Goal: Task Accomplishment & Management: Use online tool/utility

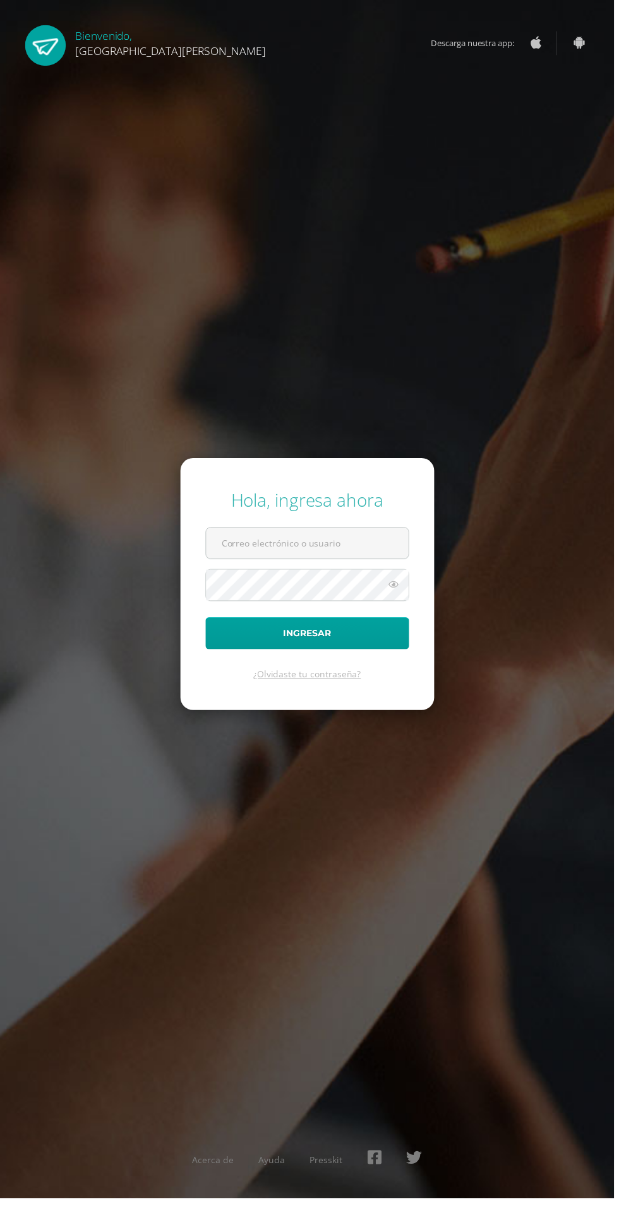
click at [306, 563] on input "text" at bounding box center [310, 547] width 204 height 31
type input "20180058@fatima.edu.gt"
click at [207, 622] on button "Ingresar" at bounding box center [309, 638] width 205 height 32
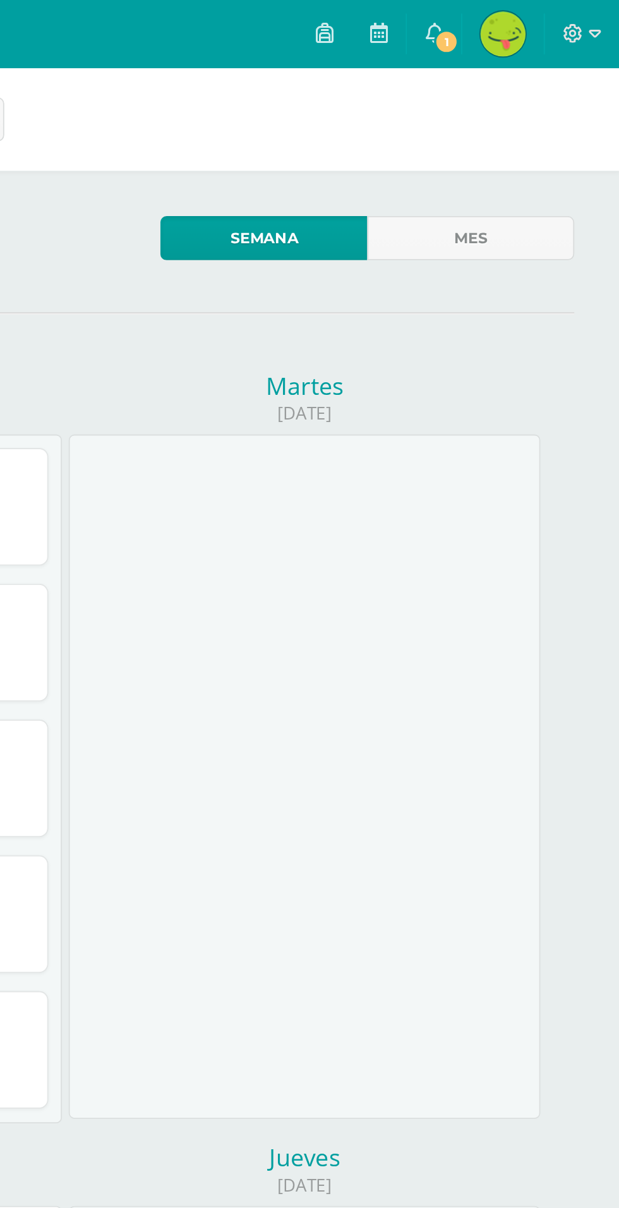
click at [523, 23] on span "1" at bounding box center [523, 23] width 14 height 14
click at [486, 13] on icon at bounding box center [484, 18] width 10 height 11
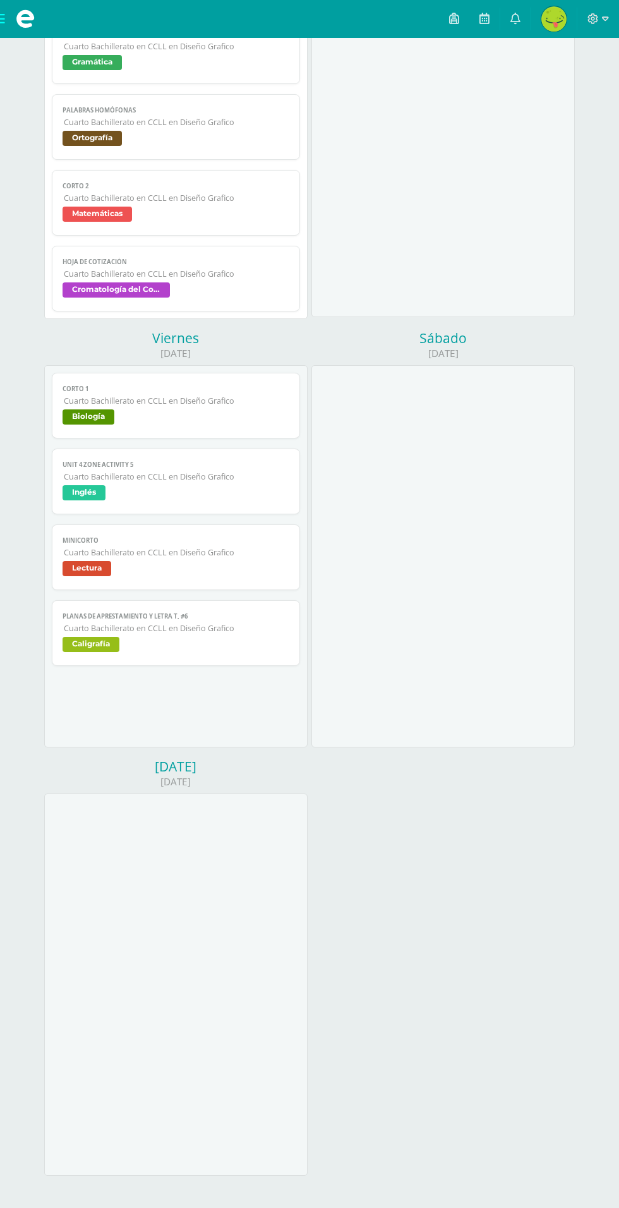
scroll to position [756, 0]
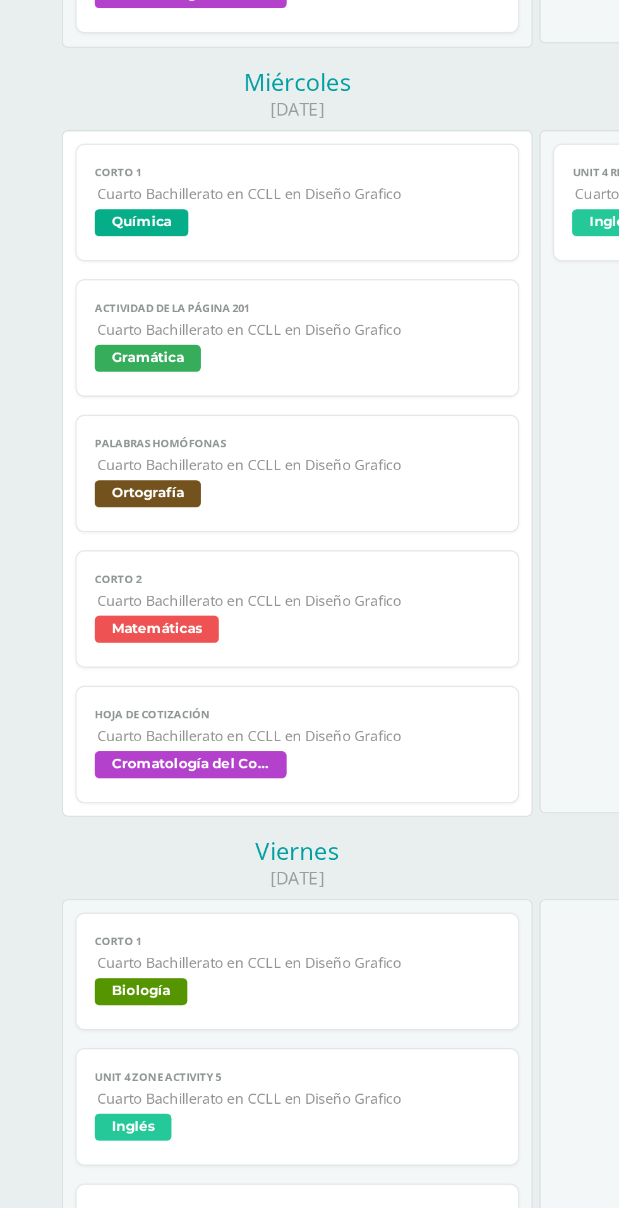
scroll to position [523, 0]
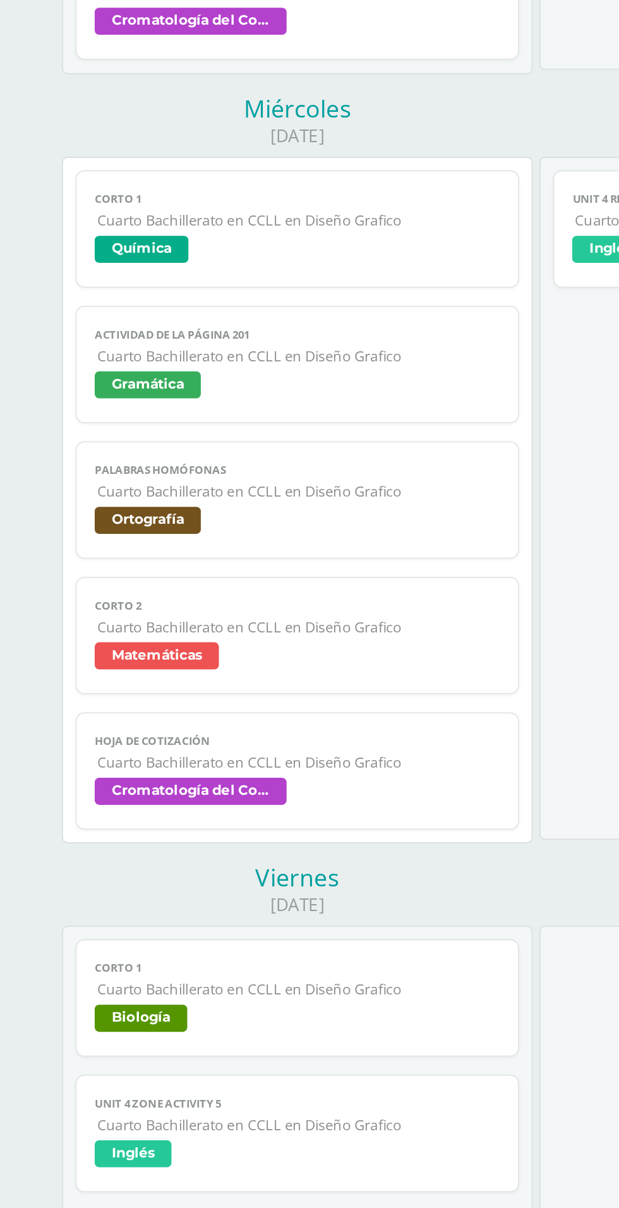
click at [178, 498] on span "Cromatología del Color" at bounding box center [176, 507] width 226 height 18
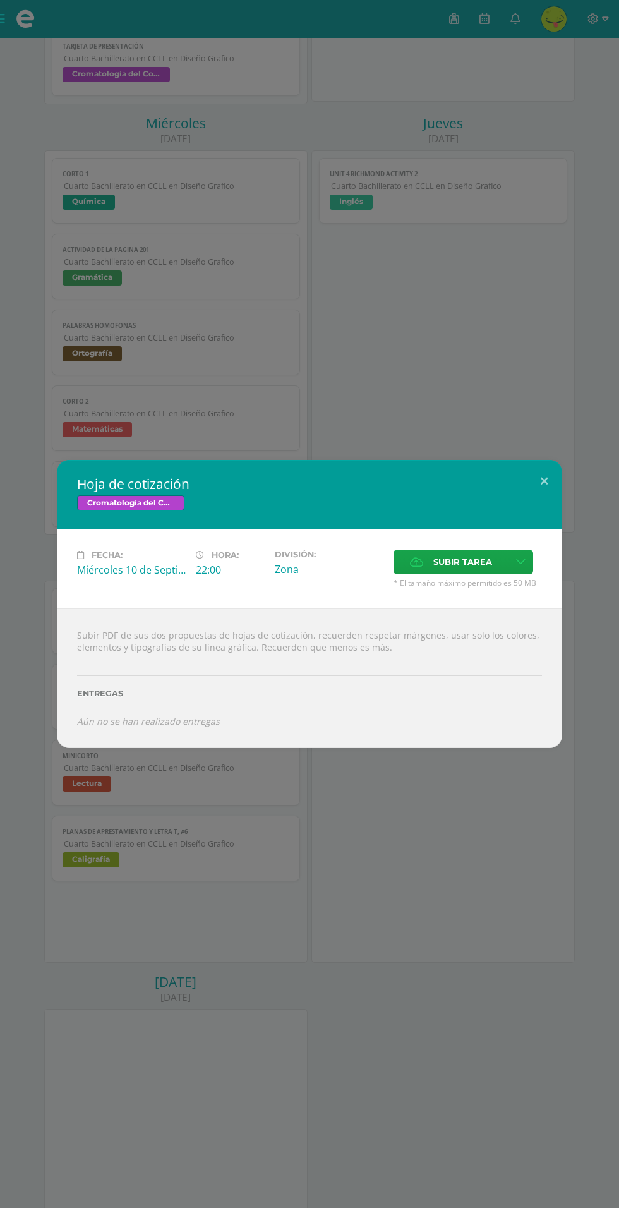
click at [353, 401] on div "Hoja de cotización Cromatología del Color Fecha: Miércoles 10 de Septiembre Hor…" at bounding box center [309, 604] width 619 height 1208
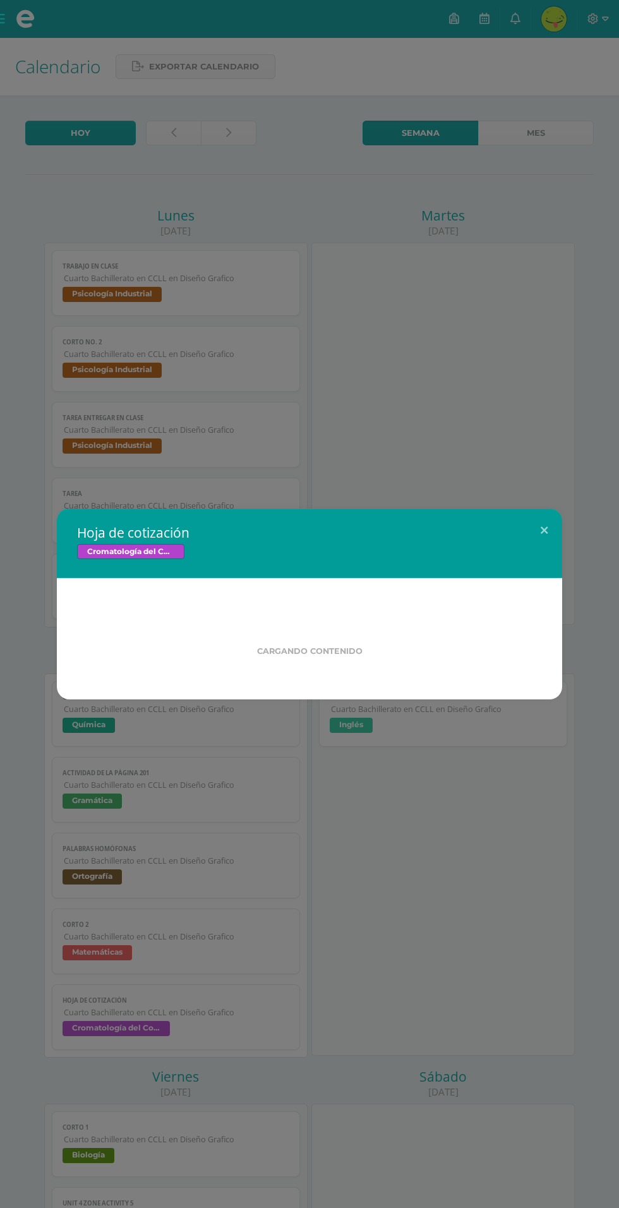
scroll to position [320, 0]
